Goal: Information Seeking & Learning: Learn about a topic

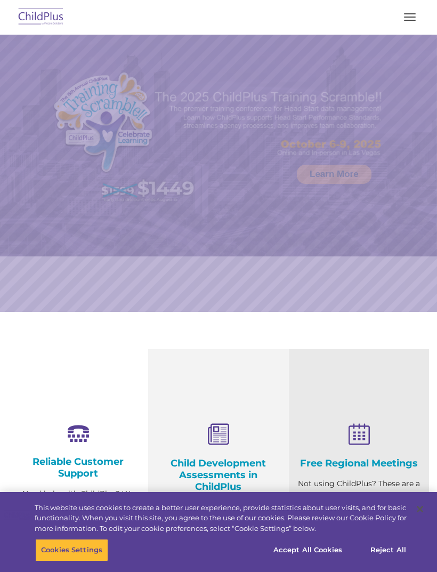
select select "MEDIUM"
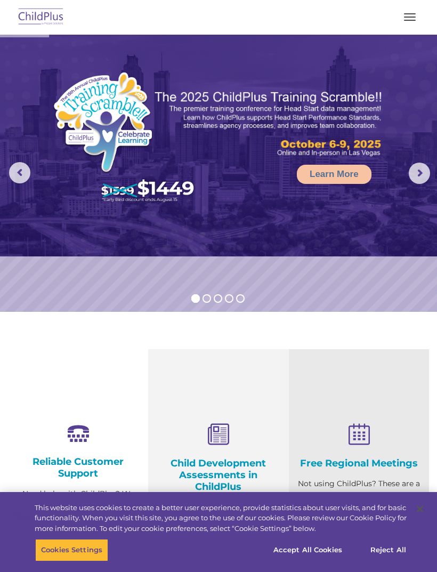
click at [410, 13] on button "button" at bounding box center [409, 17] width 22 height 17
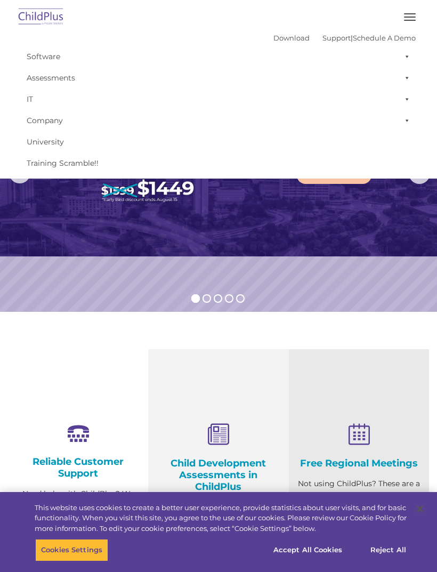
click at [408, 20] on span "button" at bounding box center [410, 20] width 12 height 1
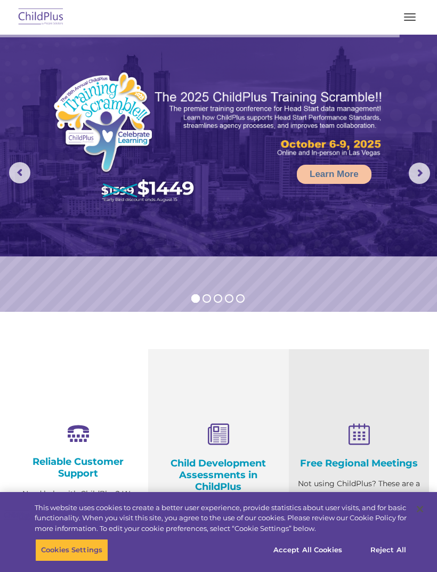
click at [45, 17] on img at bounding box center [41, 17] width 50 height 25
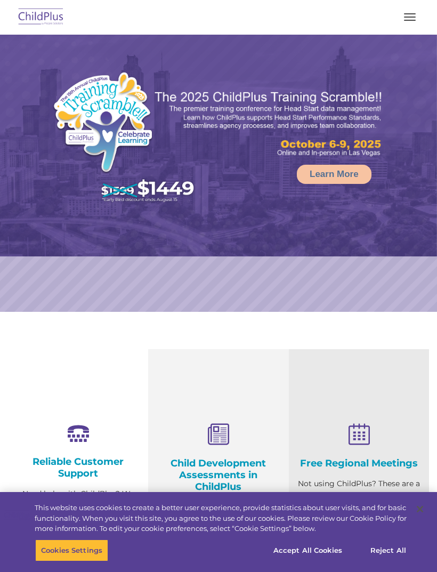
select select "MEDIUM"
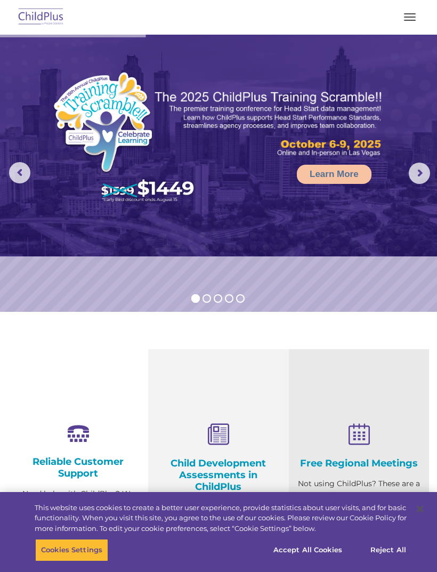
click at [409, 17] on span "button" at bounding box center [410, 17] width 12 height 1
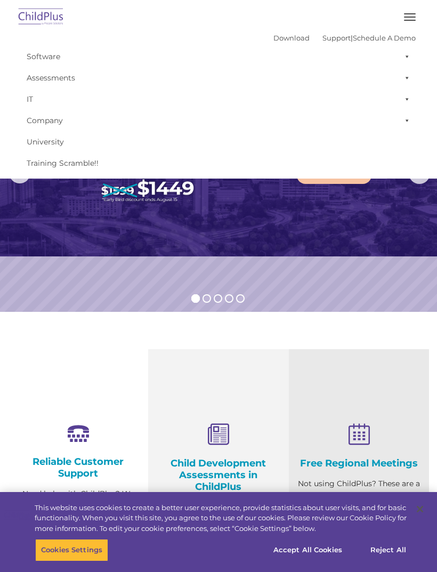
click at [406, 18] on button "button" at bounding box center [409, 17] width 22 height 17
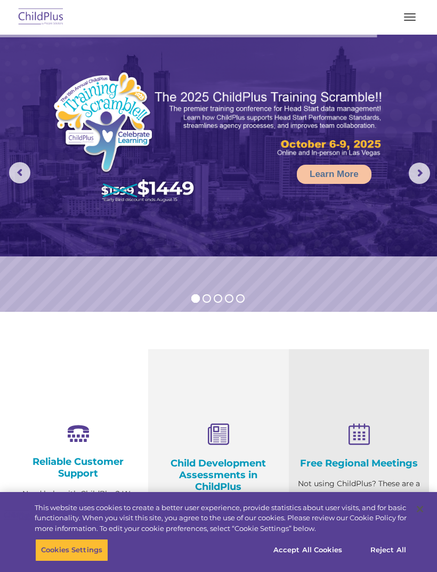
click at [416, 18] on button "button" at bounding box center [409, 17] width 22 height 17
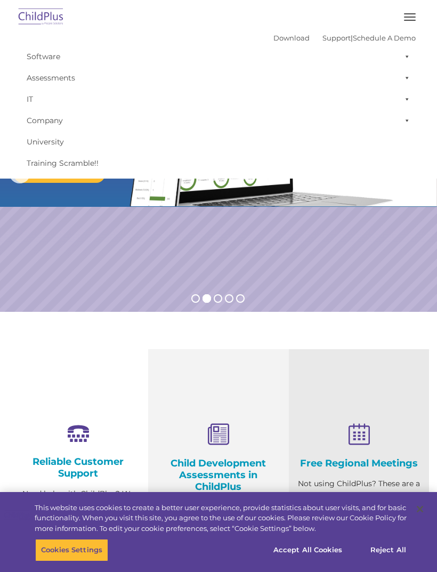
click at [57, 127] on link "Company" at bounding box center [218, 120] width 394 height 21
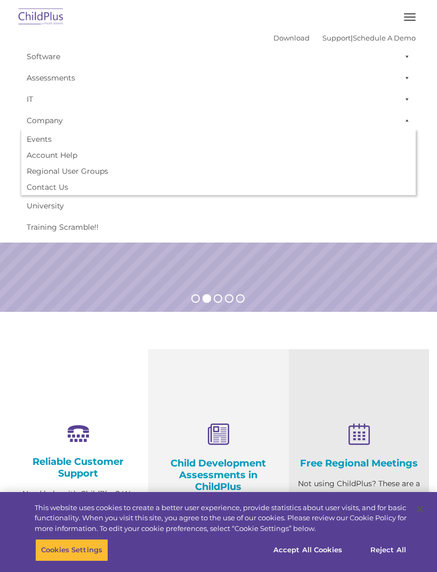
click at [86, 82] on link "Assessments" at bounding box center [218, 77] width 394 height 21
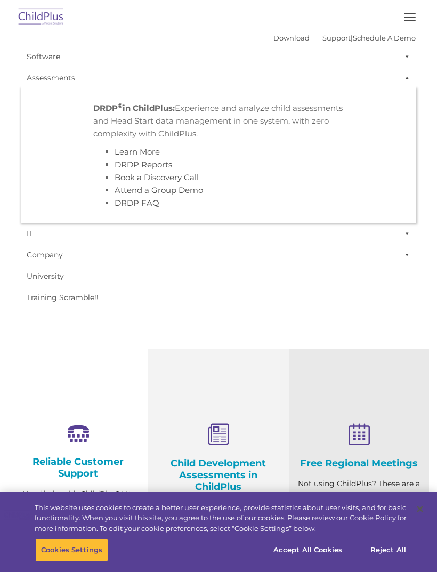
click at [56, 85] on link "Assessments" at bounding box center [218, 77] width 394 height 21
